Goal: Find specific page/section: Find specific page/section

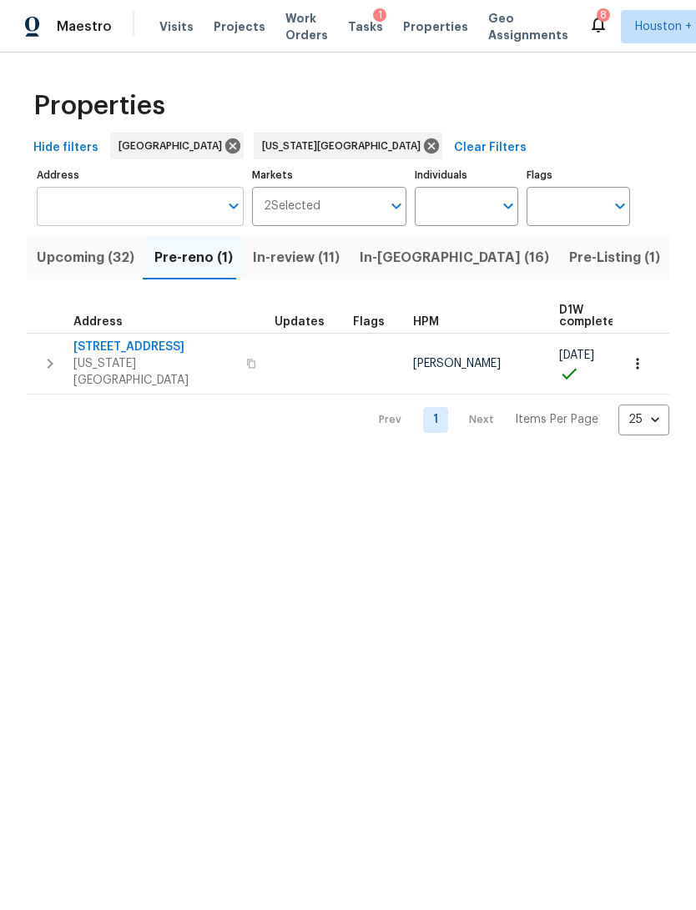
click at [85, 201] on input "Address" at bounding box center [128, 206] width 182 height 39
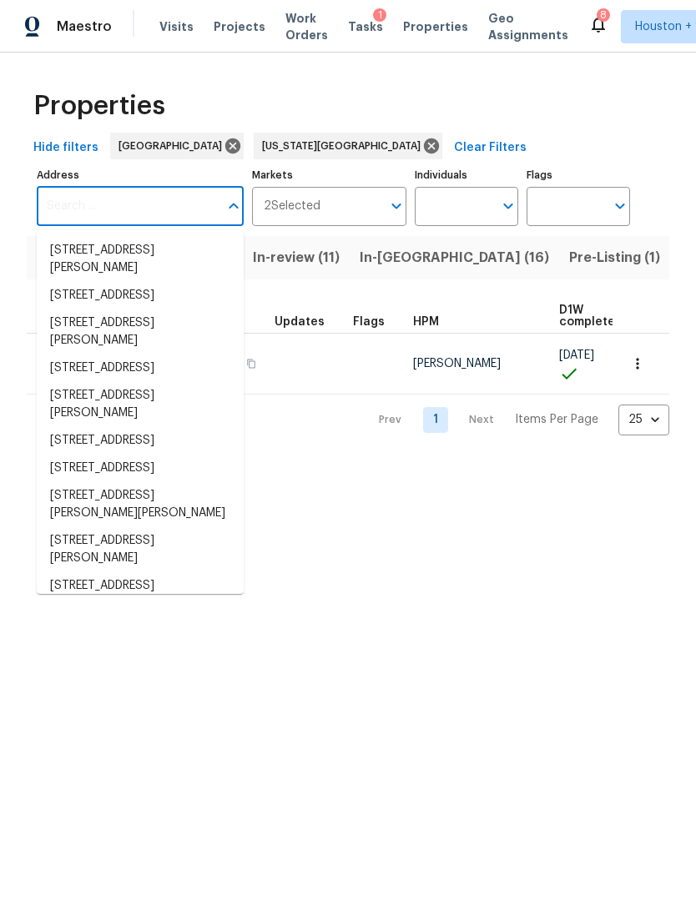
type input "3"
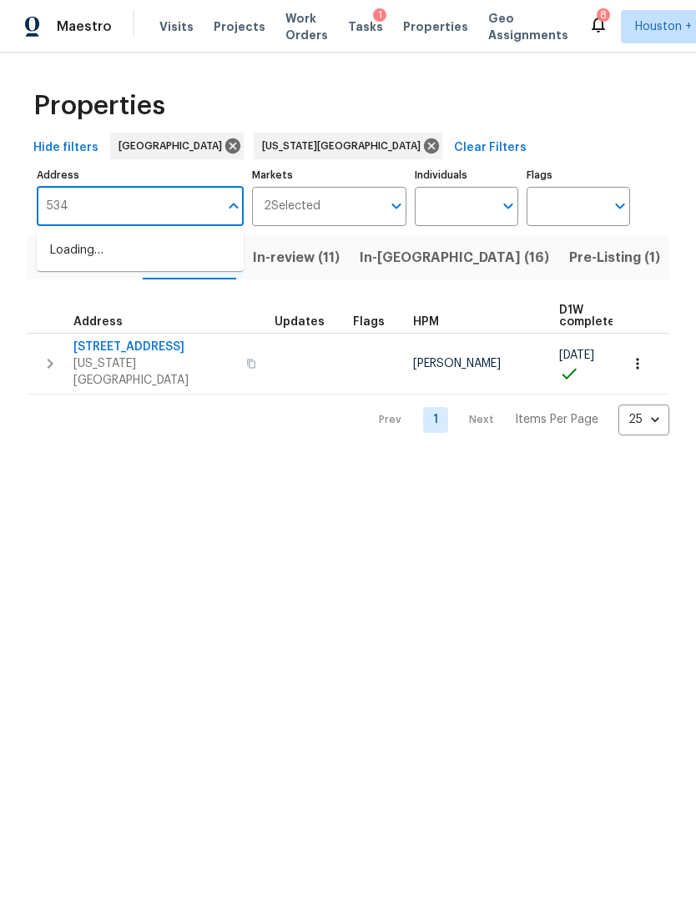
type input "5348"
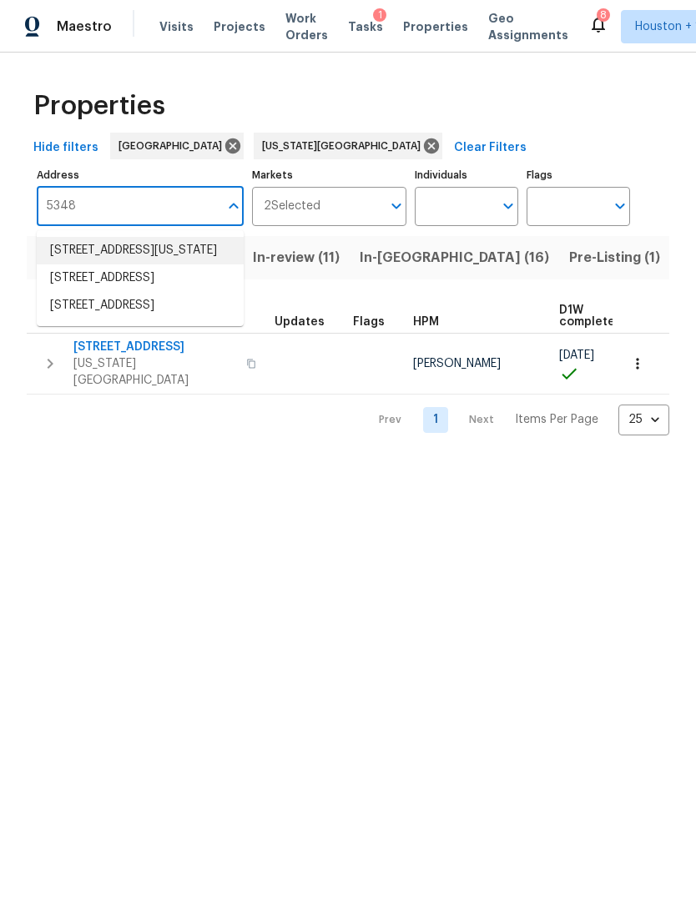
click at [74, 260] on li "5348 N Cambridge Ave Kansas City MO 64119" at bounding box center [140, 251] width 207 height 28
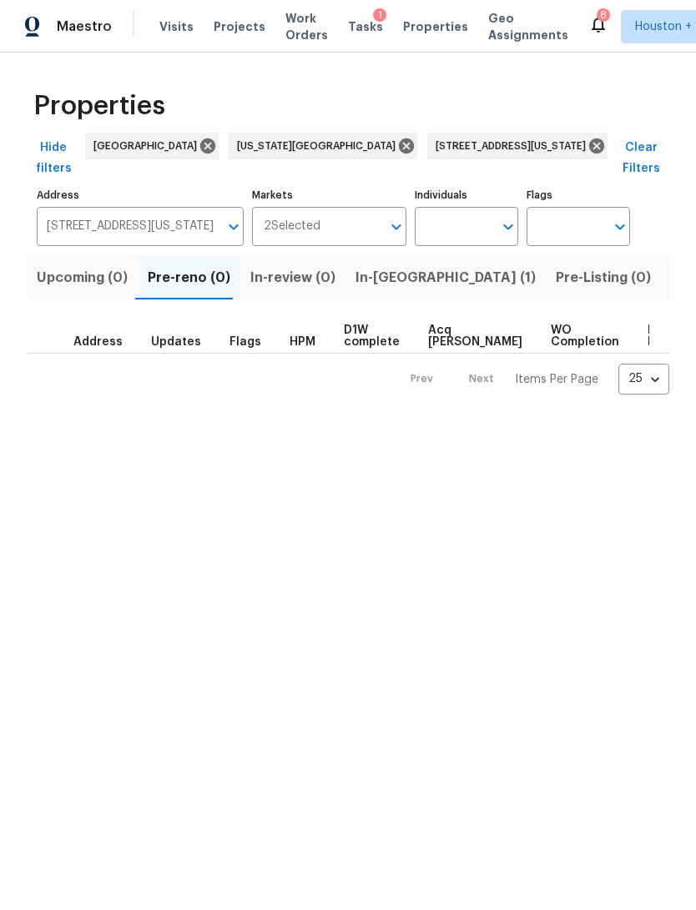
click at [375, 266] on span "In-reno (1)" at bounding box center [445, 277] width 180 height 23
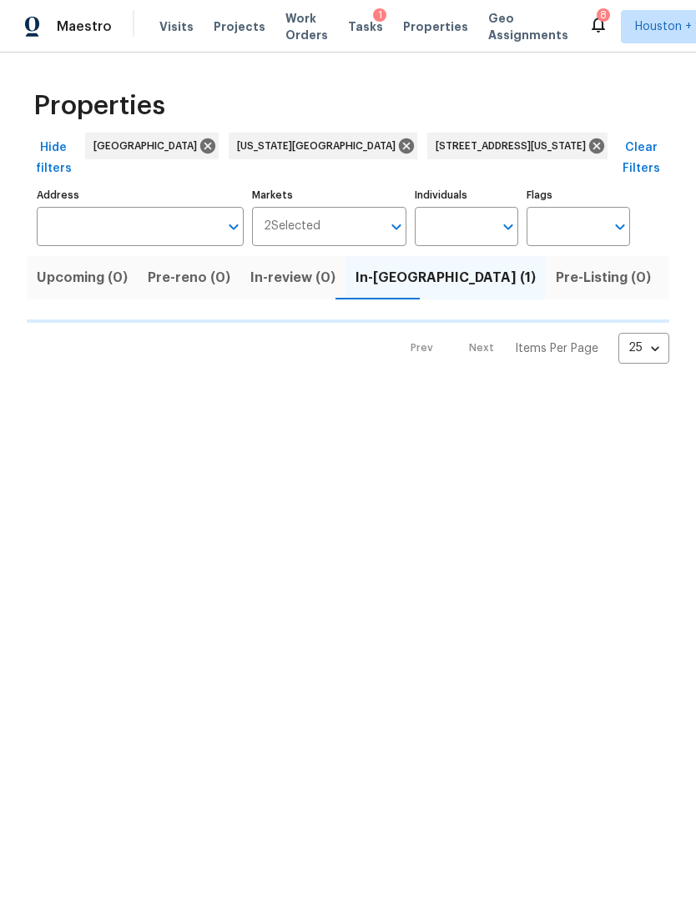
type input "5348 N Cambridge Ave Kansas City MO 64119"
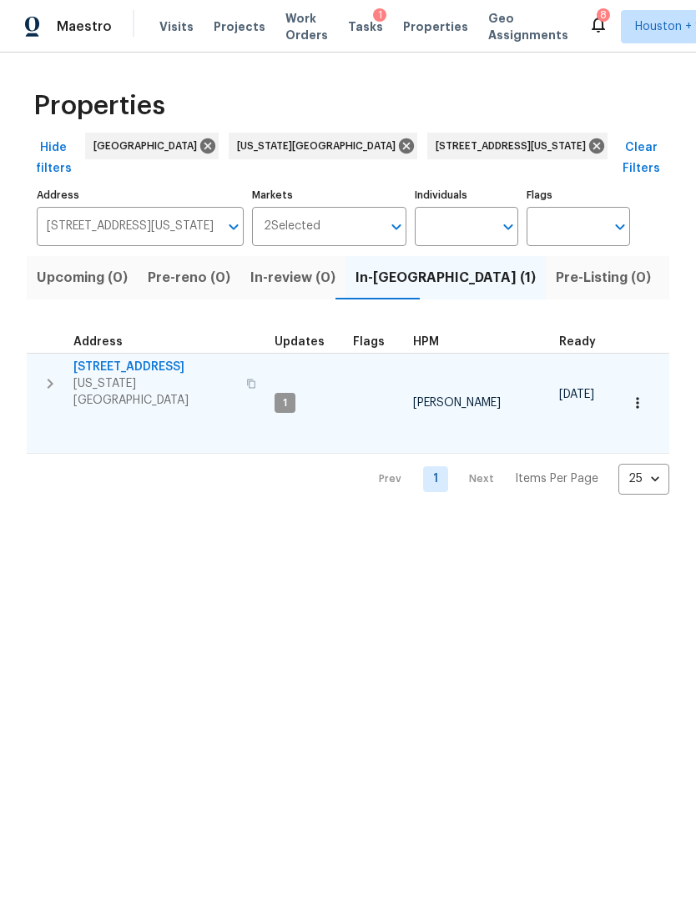
click at [117, 375] on span "Kansas City, MO 64119" at bounding box center [154, 391] width 163 height 33
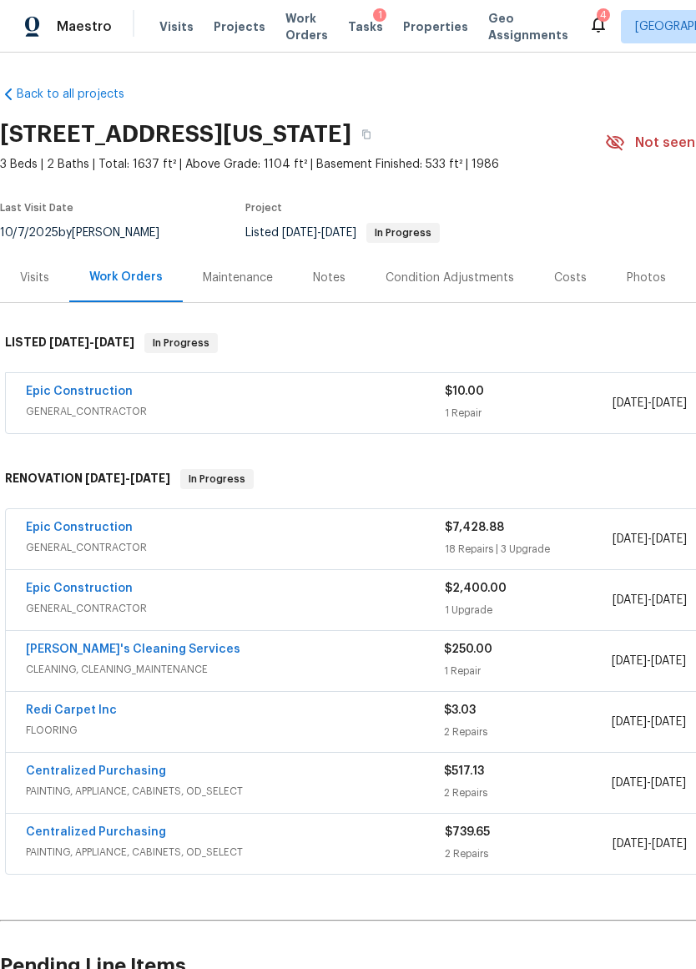
click at [456, 287] on div "Condition Adjustments" at bounding box center [449, 277] width 169 height 49
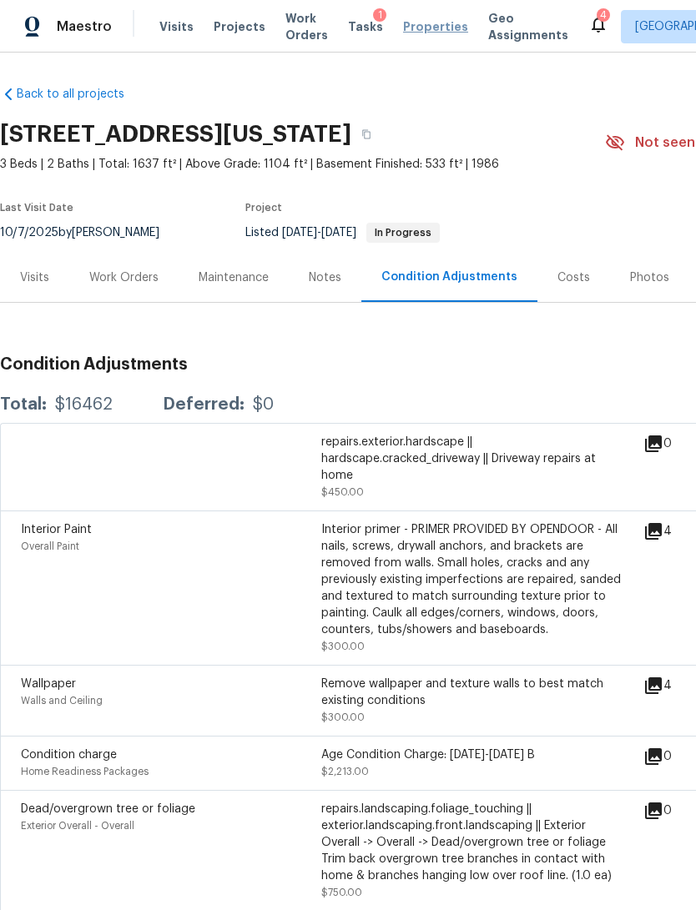
click at [431, 29] on span "Properties" at bounding box center [435, 26] width 65 height 17
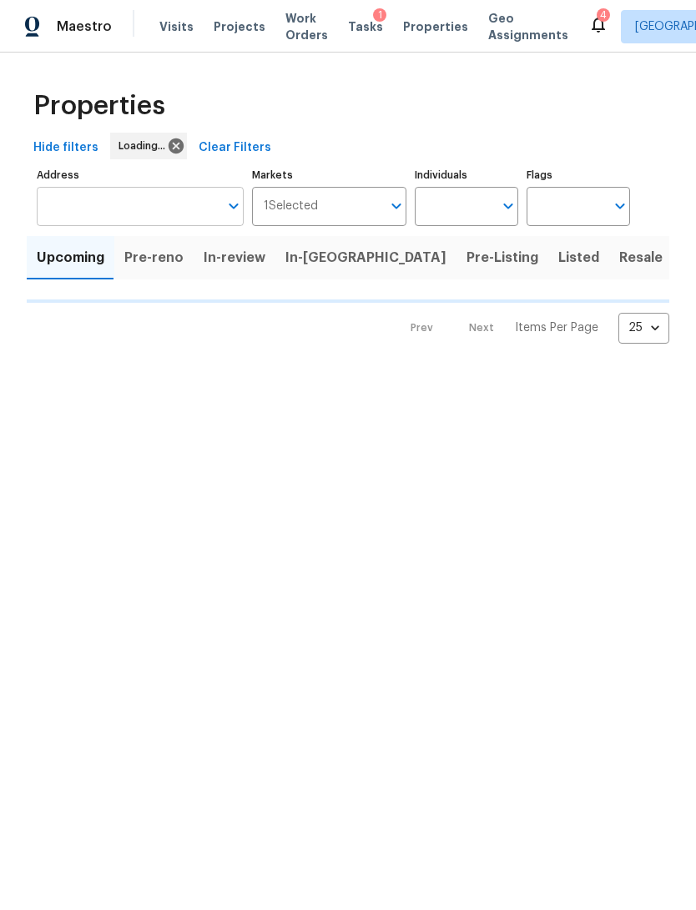
click at [174, 199] on input "Address" at bounding box center [128, 206] width 182 height 39
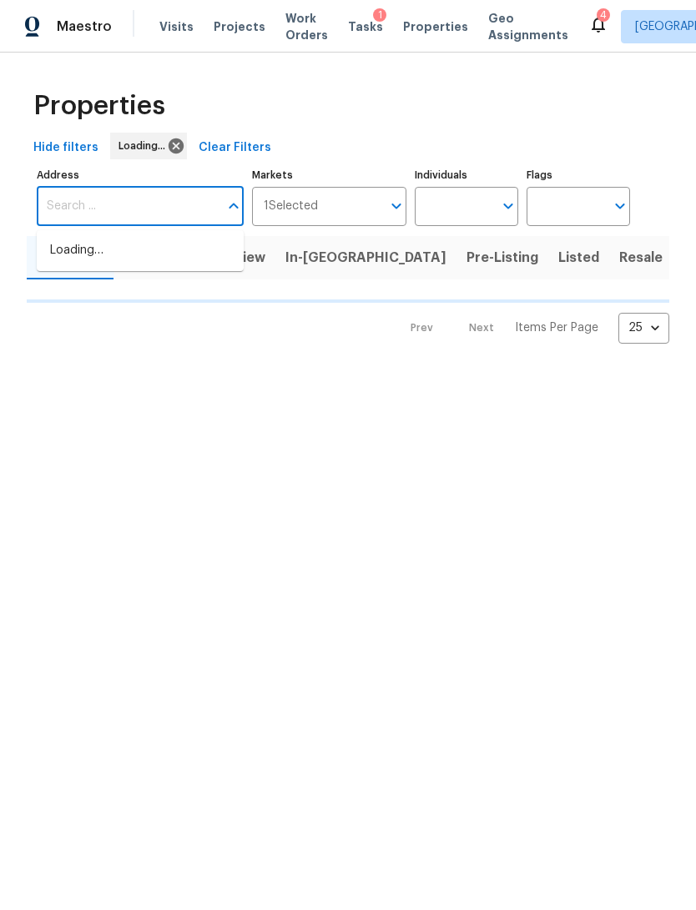
click at [62, 211] on input "Address" at bounding box center [128, 206] width 182 height 39
type input "1209 liberty"
